Goal: Transaction & Acquisition: Purchase product/service

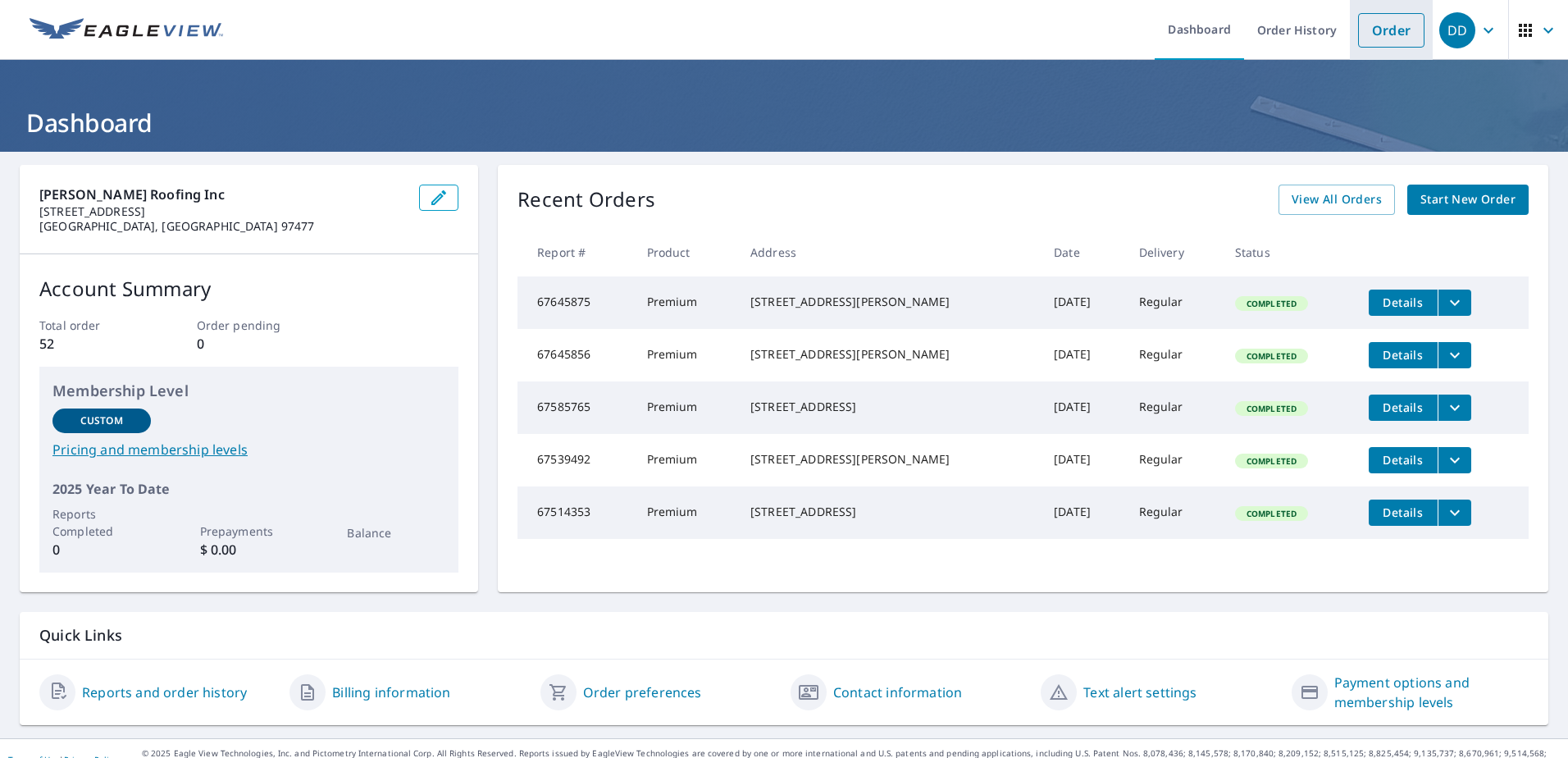
click at [1378, 34] on link "Order" at bounding box center [1392, 30] width 66 height 34
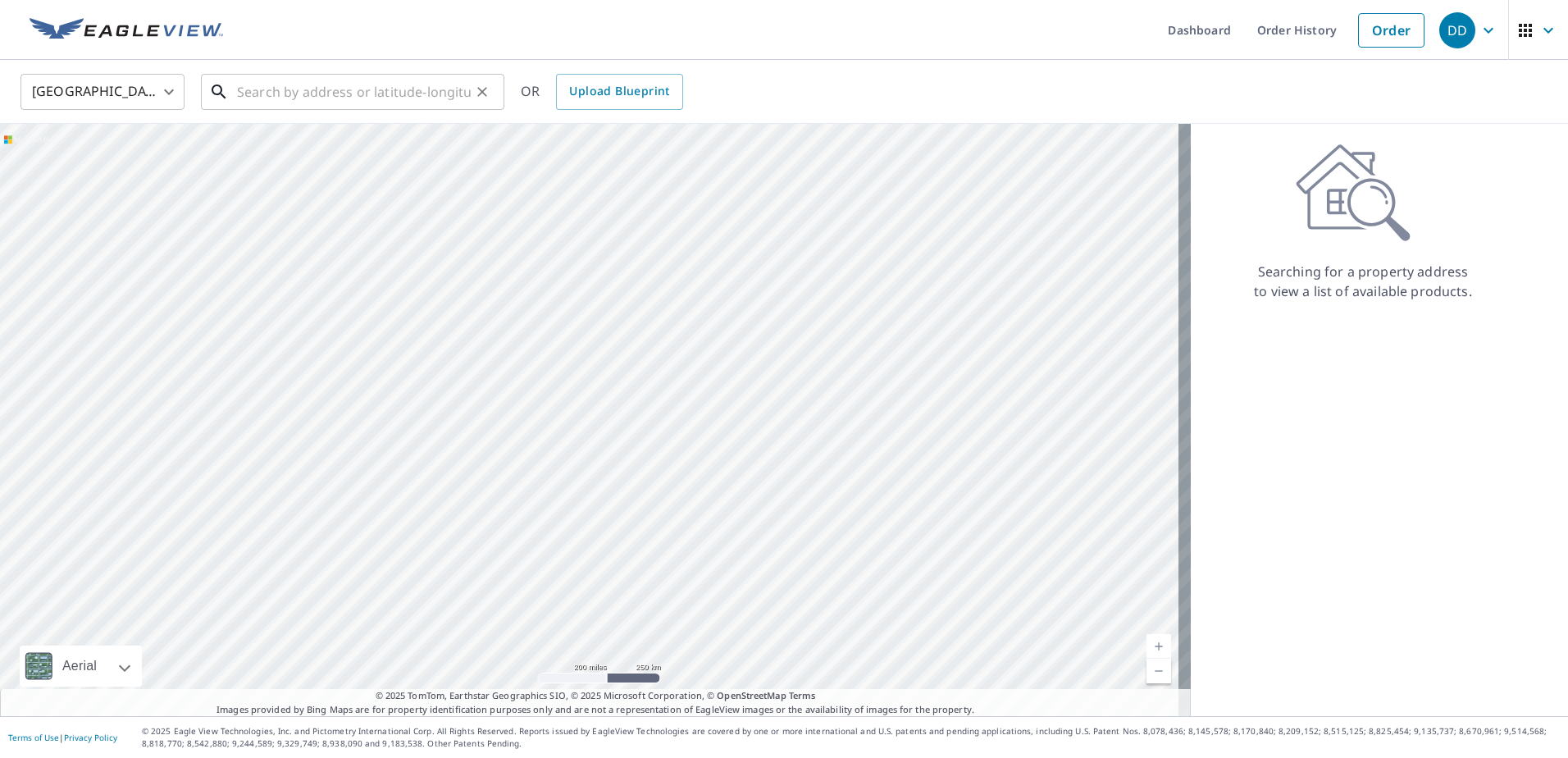
click at [417, 98] on input "text" at bounding box center [354, 91] width 234 height 46
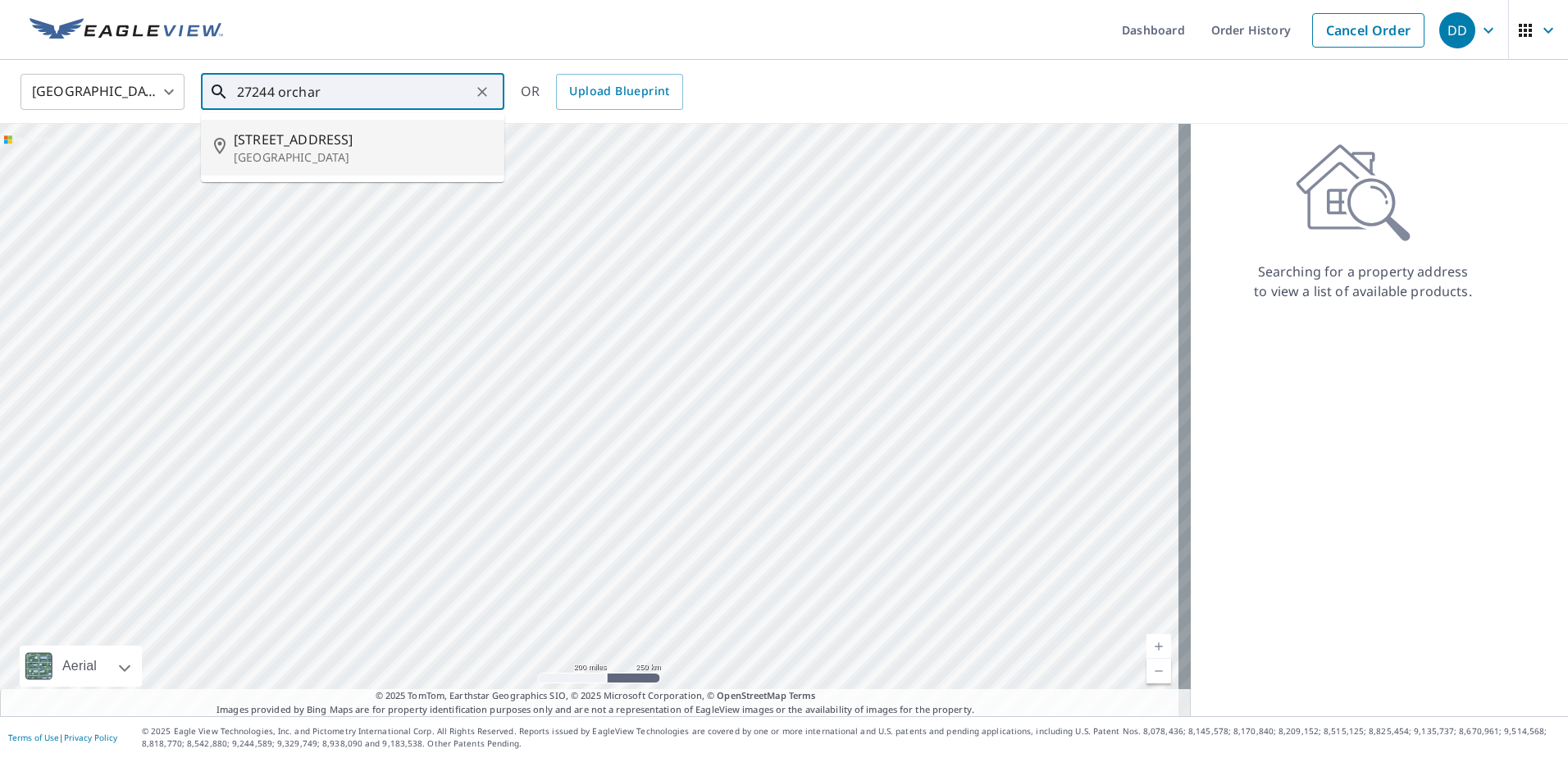
click at [346, 146] on span "[STREET_ADDRESS]" at bounding box center [362, 140] width 258 height 20
type input "[STREET_ADDRESS]"
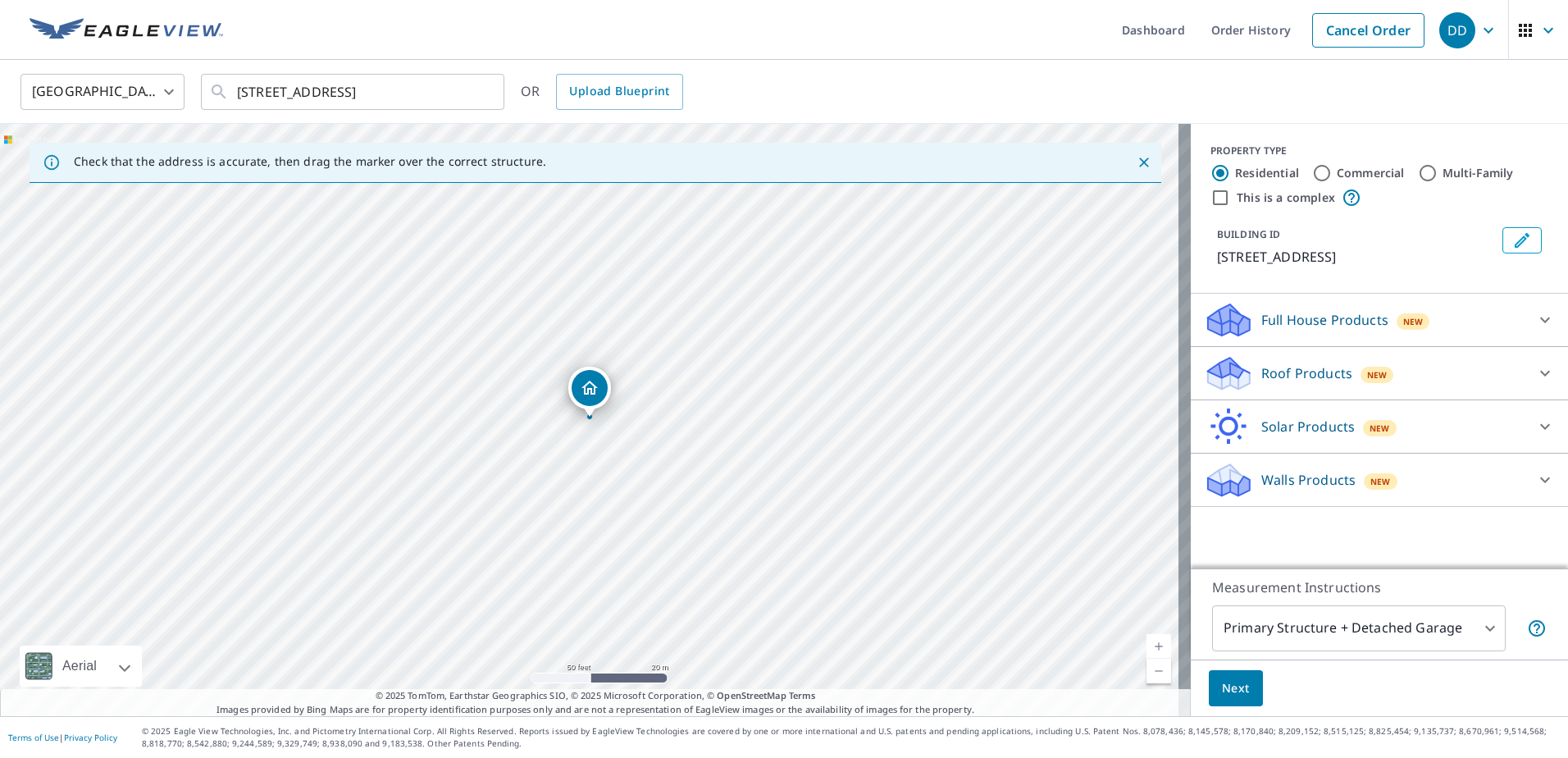
click at [1421, 365] on div "Roof Products New" at bounding box center [1364, 373] width 321 height 38
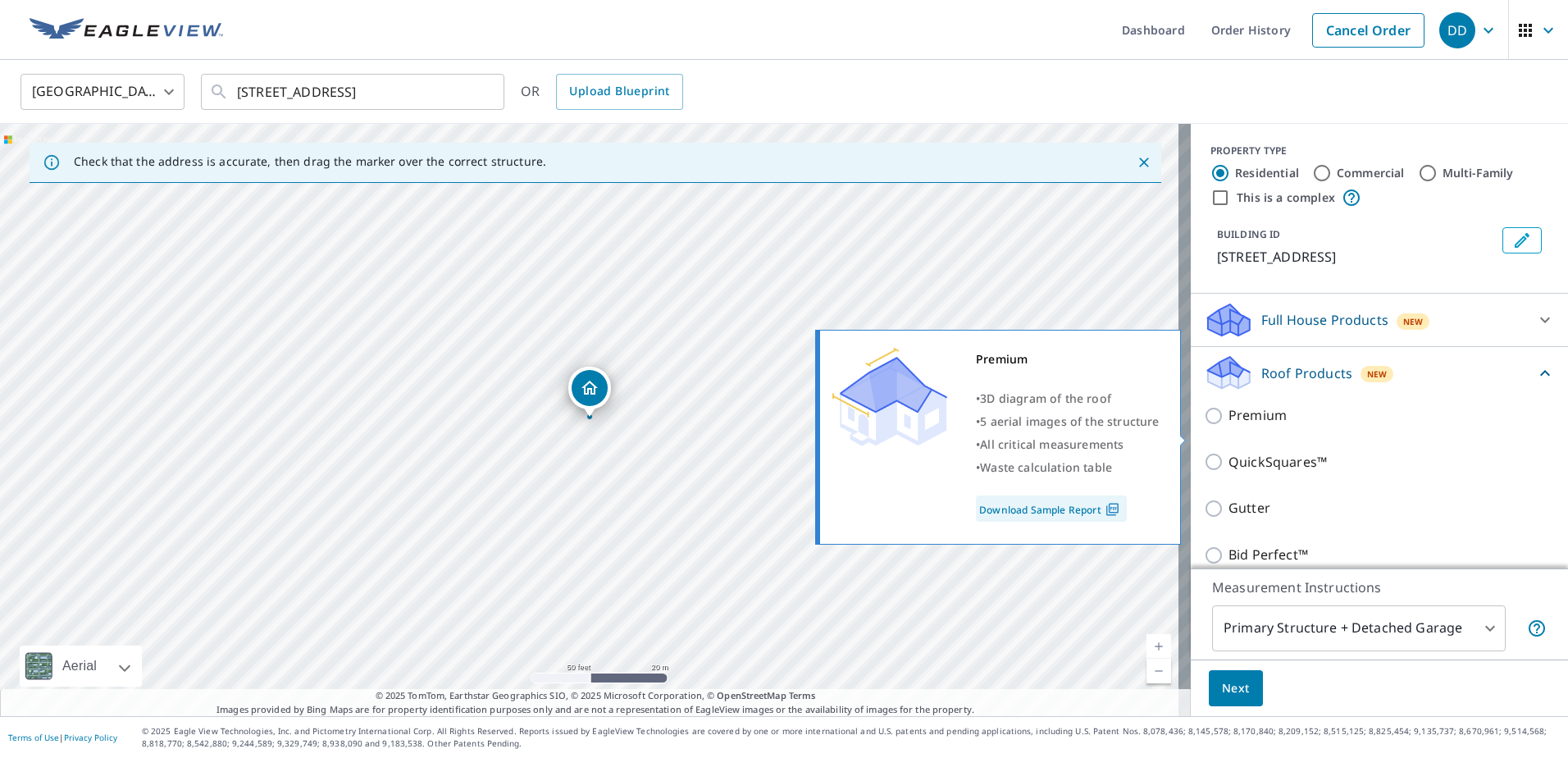
click at [1206, 426] on input "Premium" at bounding box center [1215, 416] width 24 height 20
checkbox input "true"
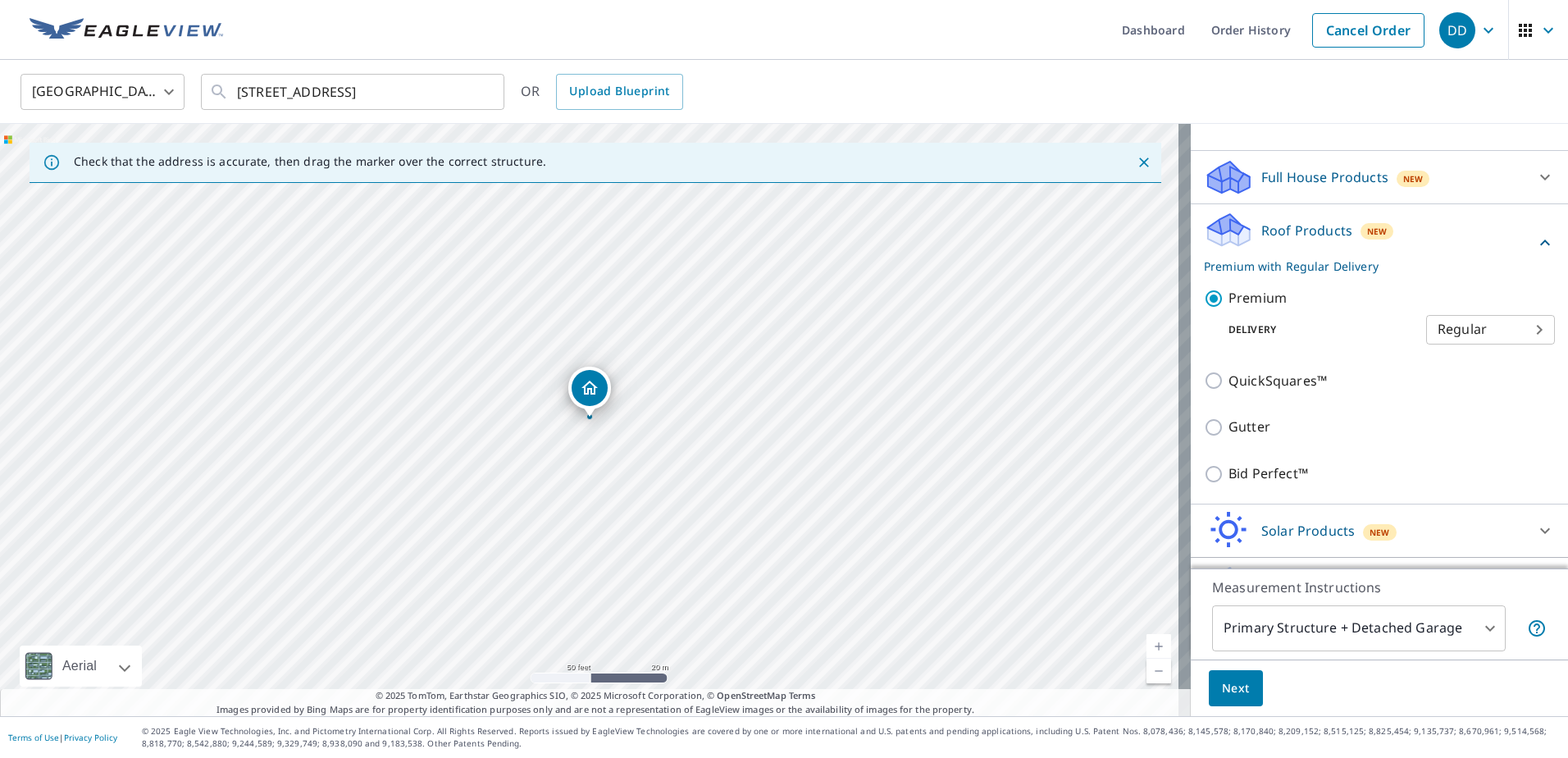
scroll to position [164, 0]
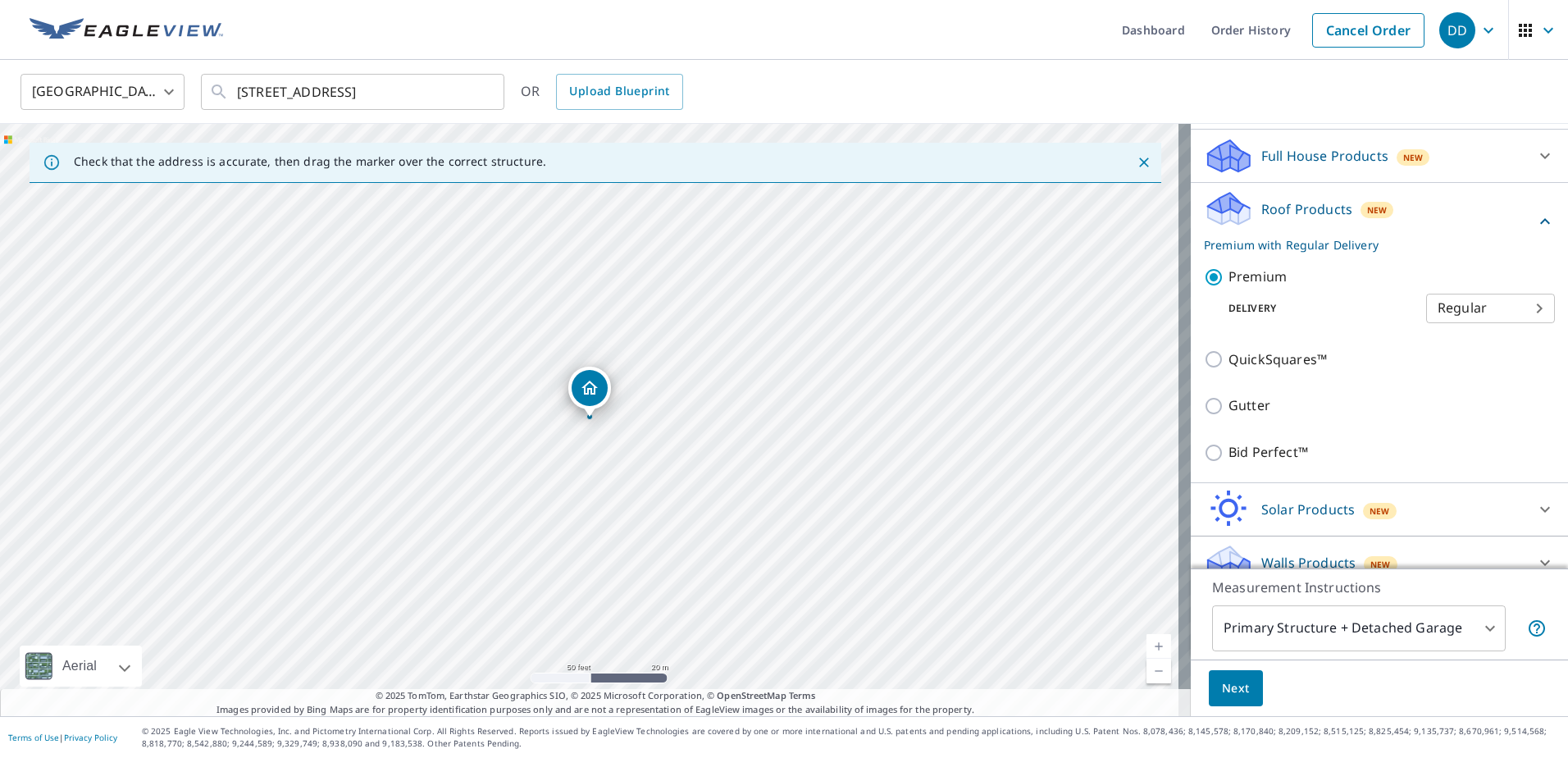
click at [1444, 621] on body "DD DD Dashboard Order History Cancel Order DD [GEOGRAPHIC_DATA] [GEOGRAPHIC_DAT…" at bounding box center [784, 379] width 1568 height 758
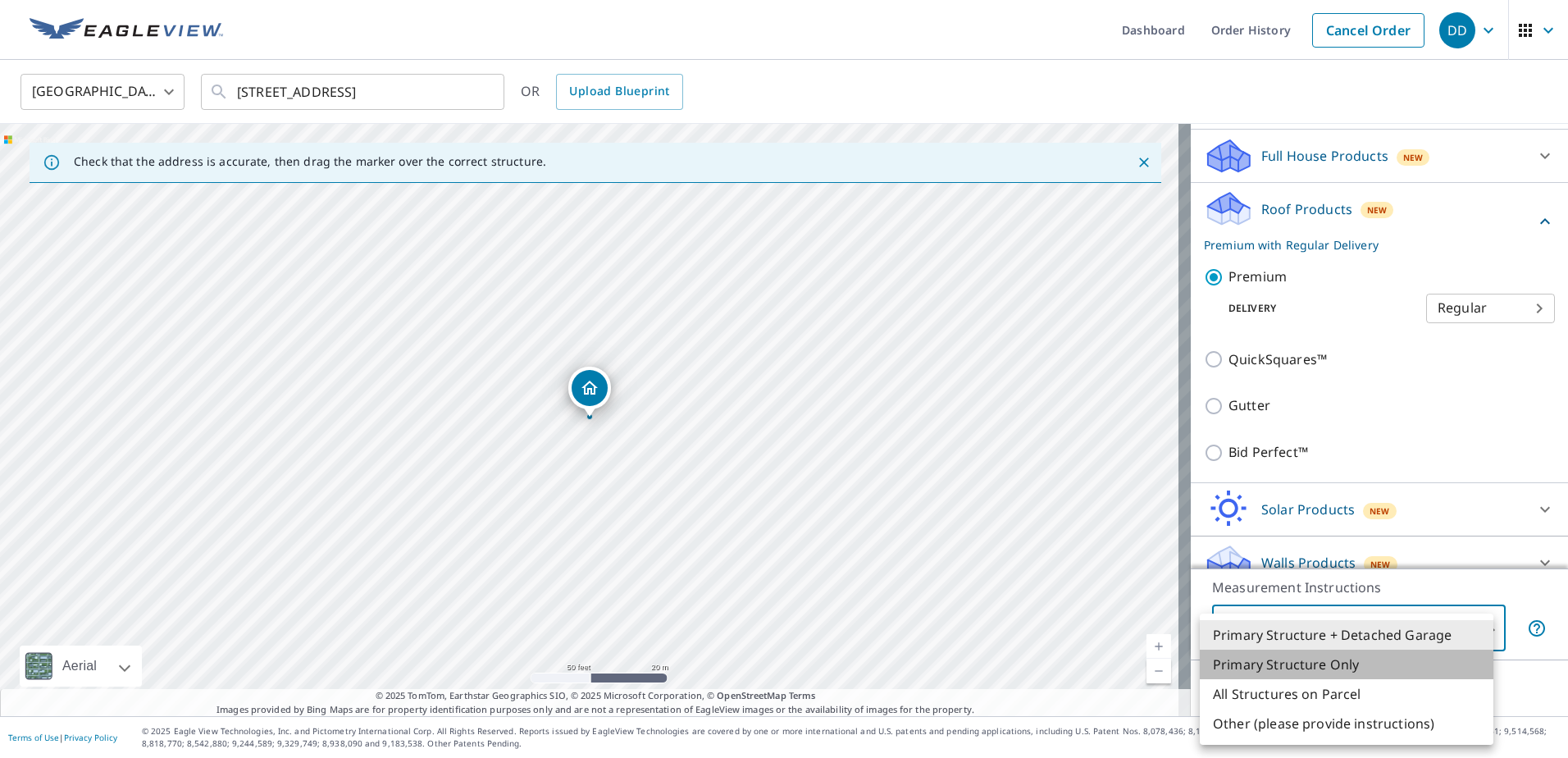
click at [1334, 667] on li "Primary Structure Only" at bounding box center [1347, 664] width 294 height 30
type input "2"
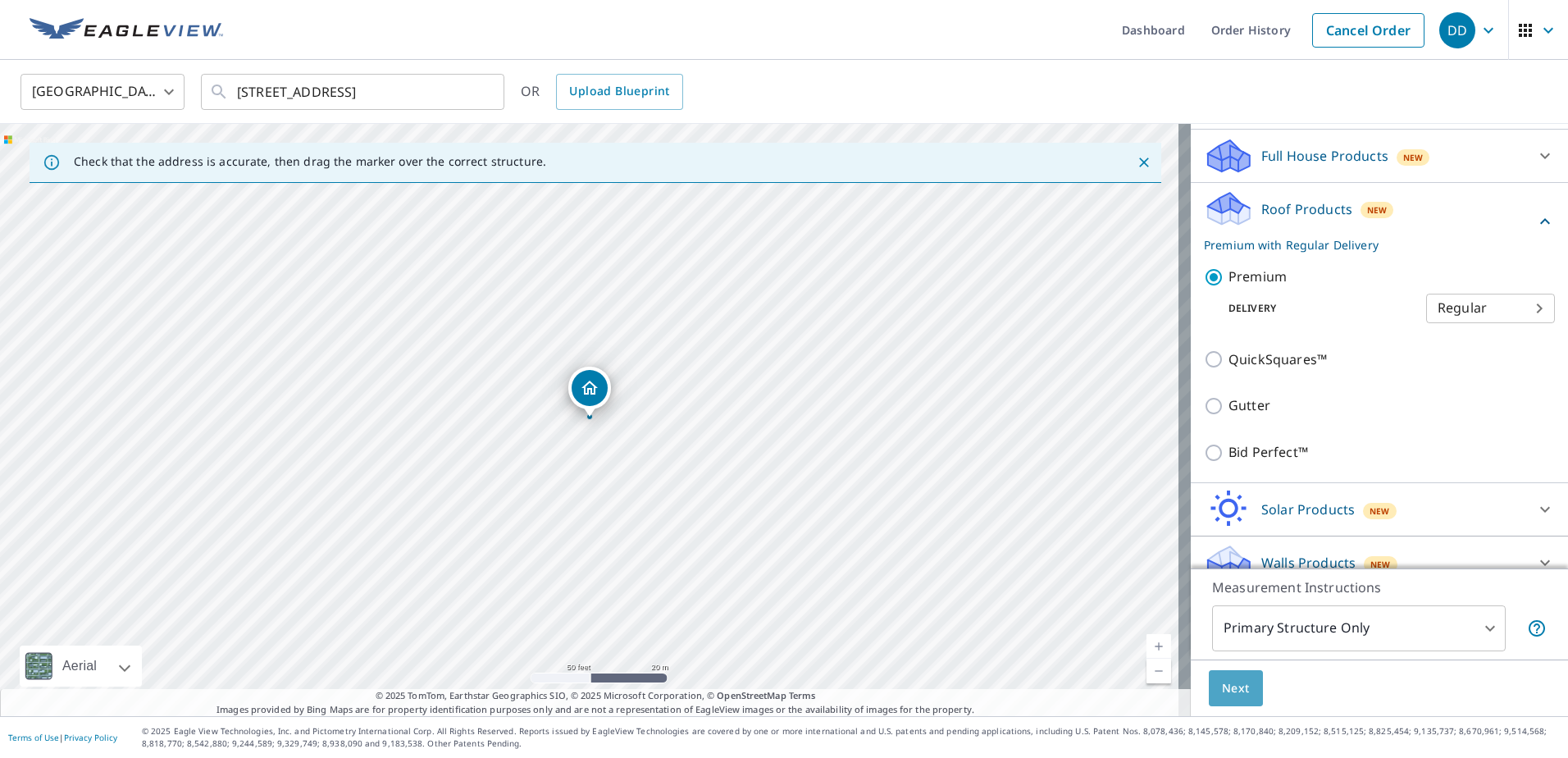
click at [1240, 692] on button "Next" at bounding box center [1236, 688] width 54 height 37
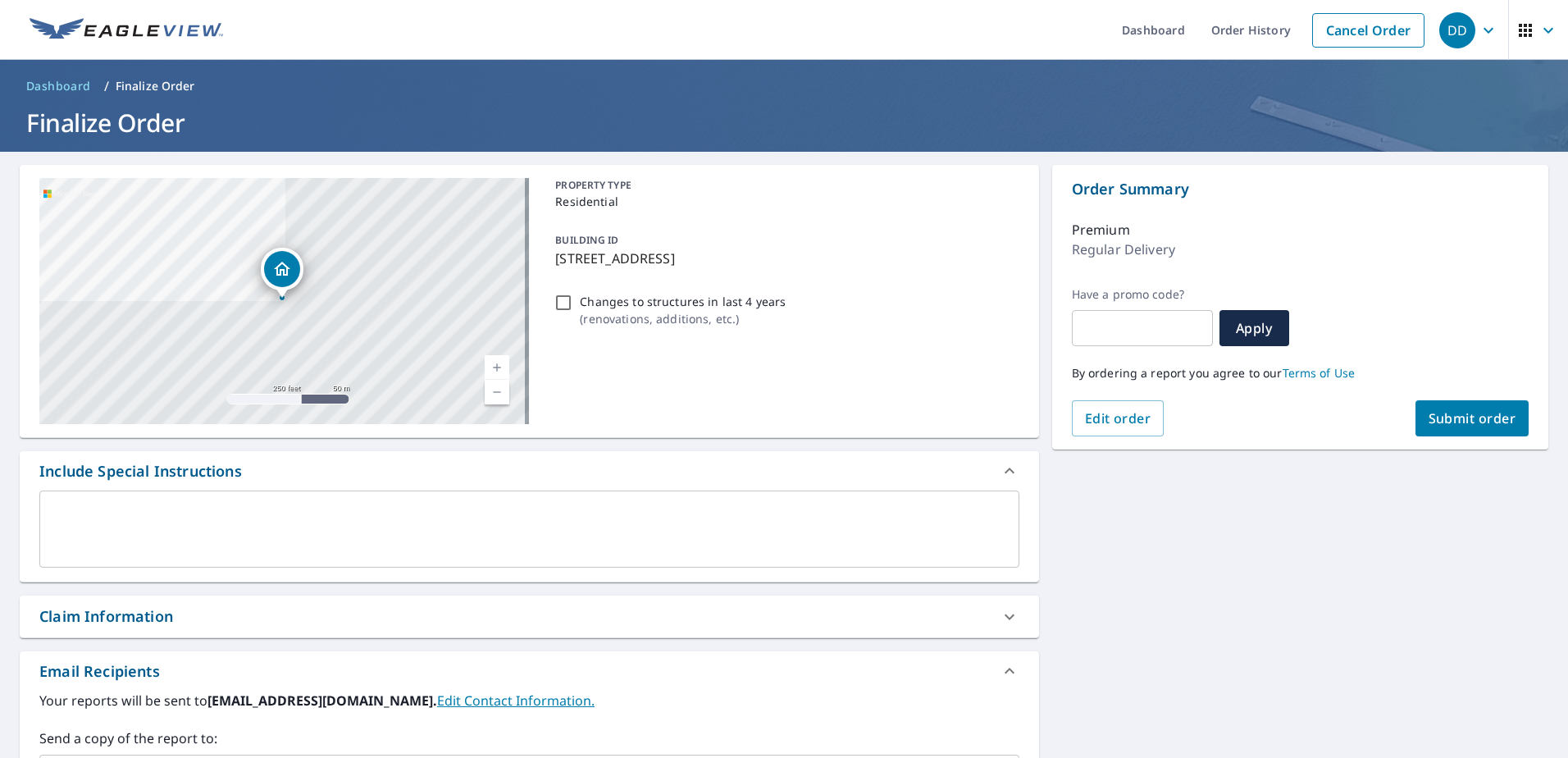
click at [1481, 422] on span "Submit order" at bounding box center [1472, 418] width 88 height 18
checkbox input "true"
